Goal: Navigation & Orientation: Find specific page/section

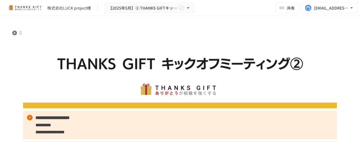
scroll to position [81, 0]
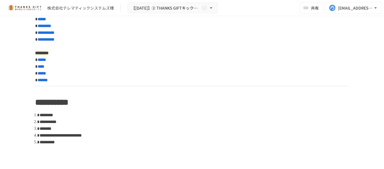
scroll to position [200, 0]
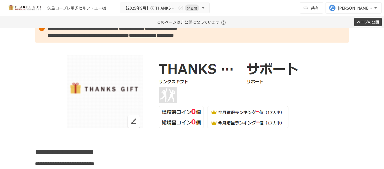
scroll to position [3136, 0]
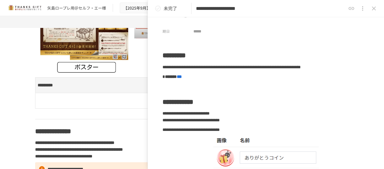
scroll to position [19, 0]
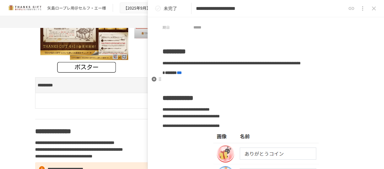
click at [182, 75] on strong "***" at bounding box center [179, 72] width 5 height 4
click at [172, 86] on p at bounding box center [266, 82] width 207 height 7
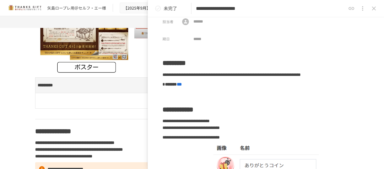
scroll to position [0, 0]
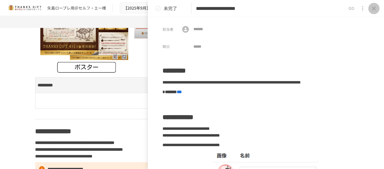
click at [373, 8] on icon "close drawer" at bounding box center [374, 8] width 7 height 7
